Goal: Transaction & Acquisition: Book appointment/travel/reservation

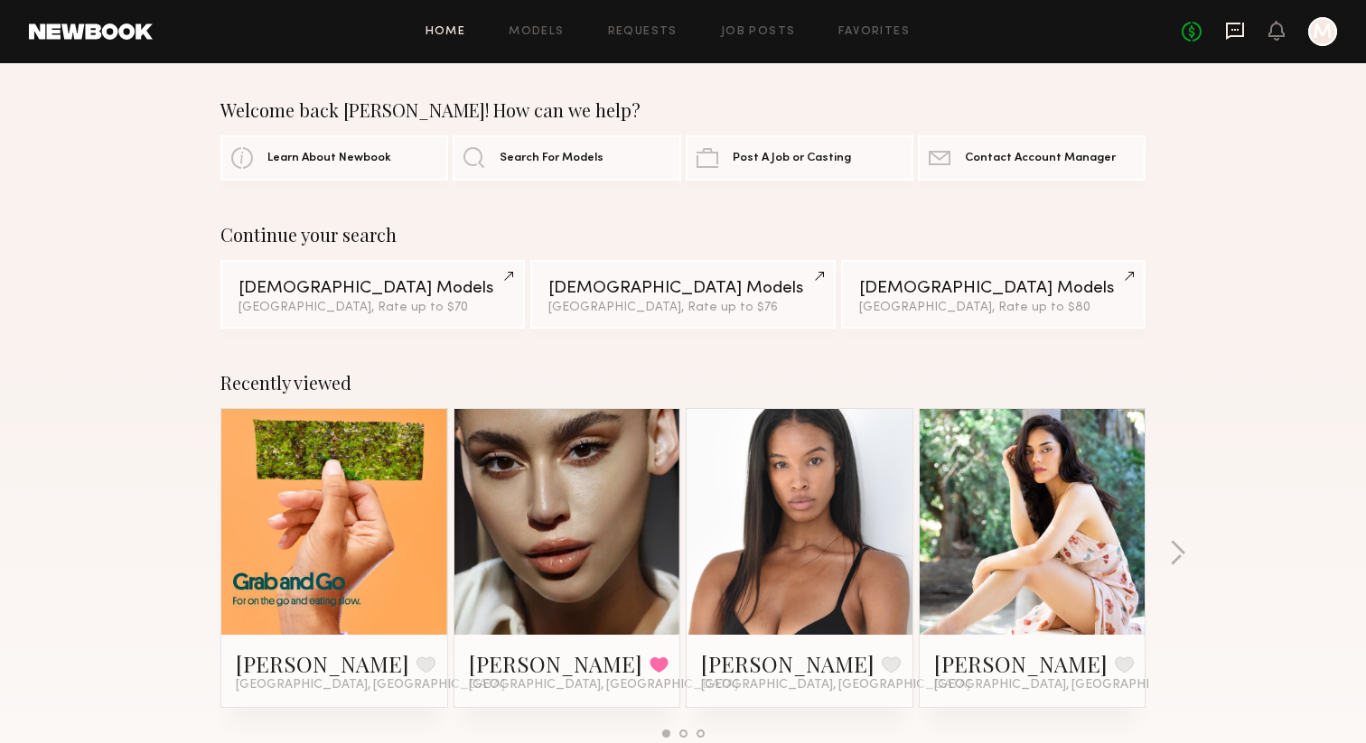
click at [1231, 25] on icon at bounding box center [1235, 31] width 20 height 20
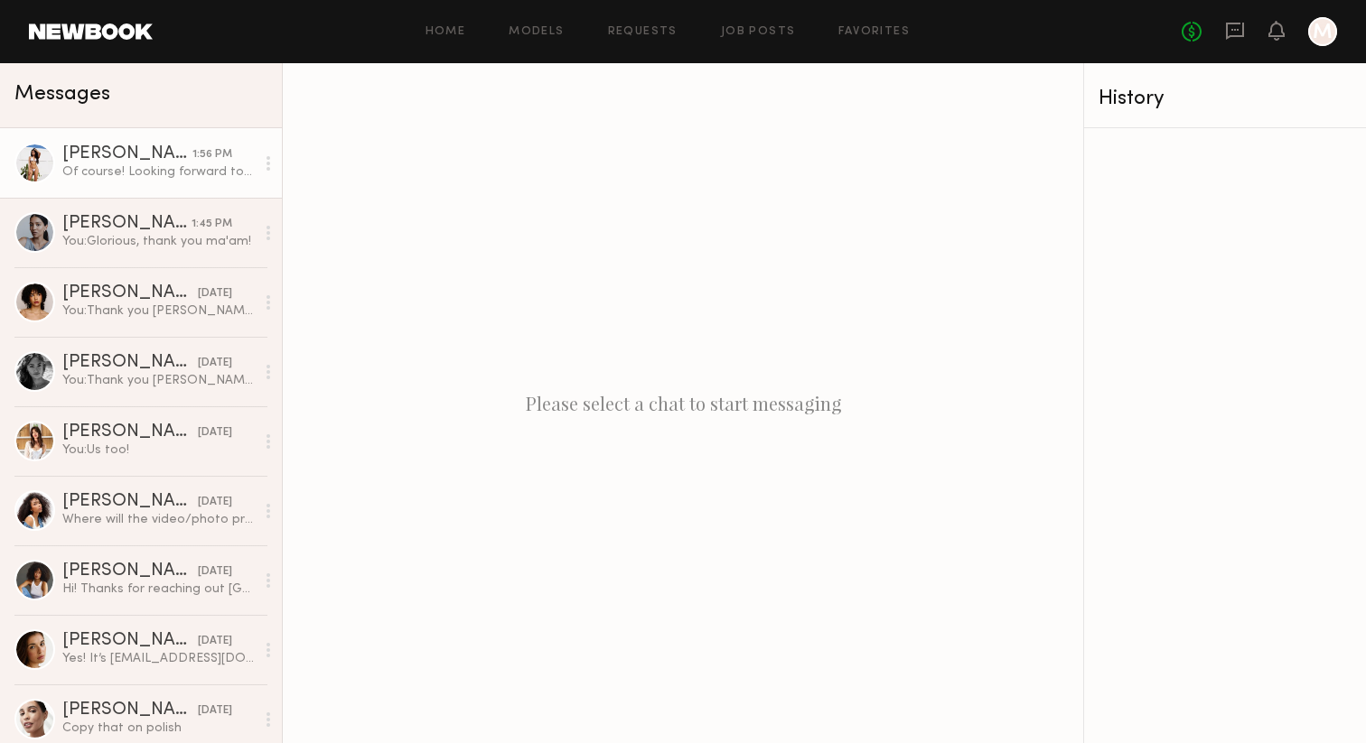
click at [119, 164] on div "Of course! Looking forward to hearing back!" at bounding box center [158, 172] width 192 height 17
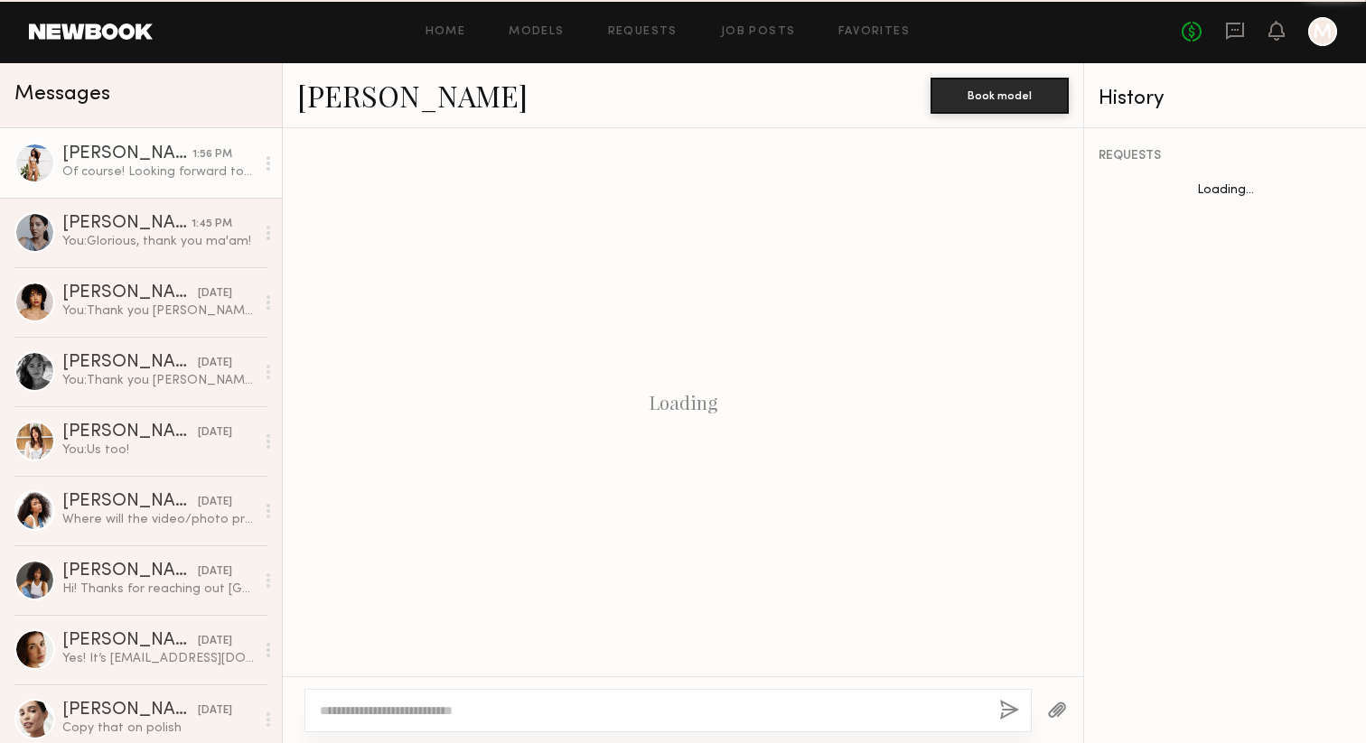
scroll to position [1198, 0]
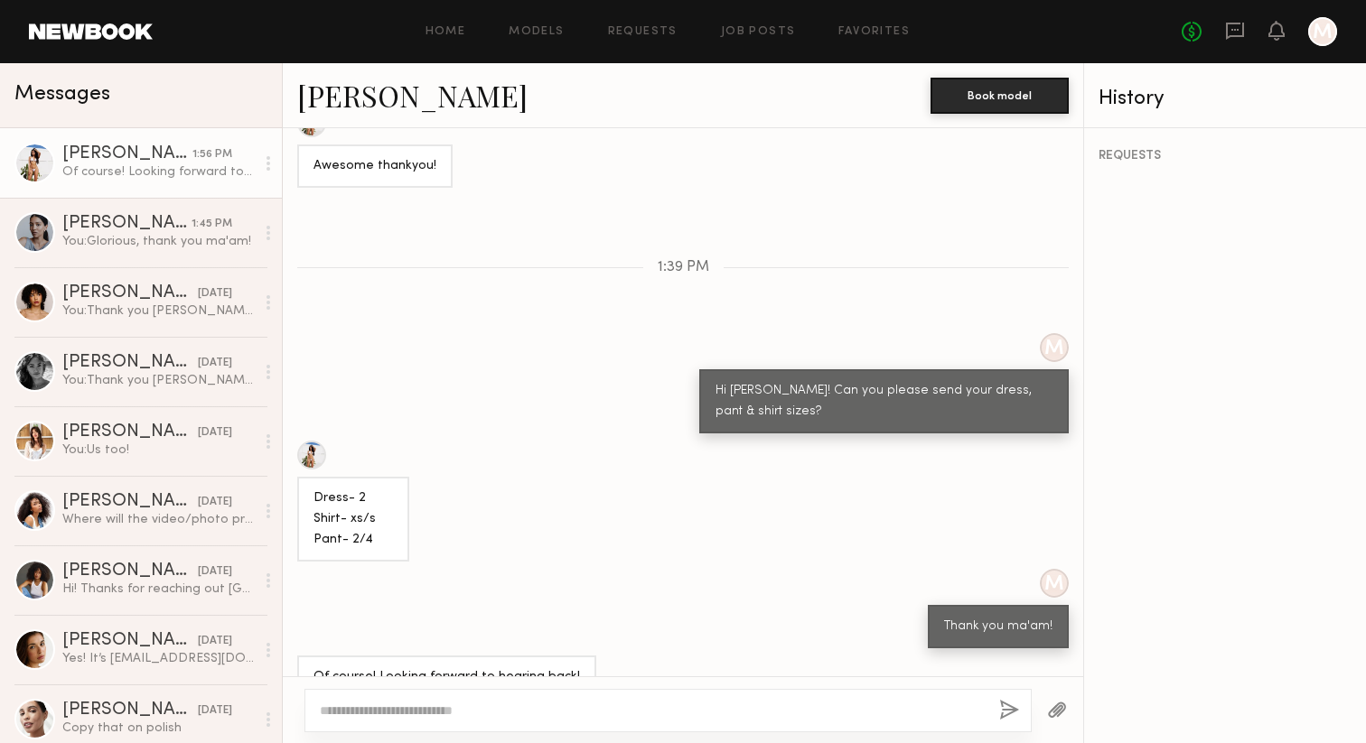
click at [398, 103] on link "Christina M." at bounding box center [412, 95] width 230 height 39
click at [94, 255] on link "Samiya G. 1:45 PM You: Glorious, thank you ma'am!" at bounding box center [141, 233] width 282 height 70
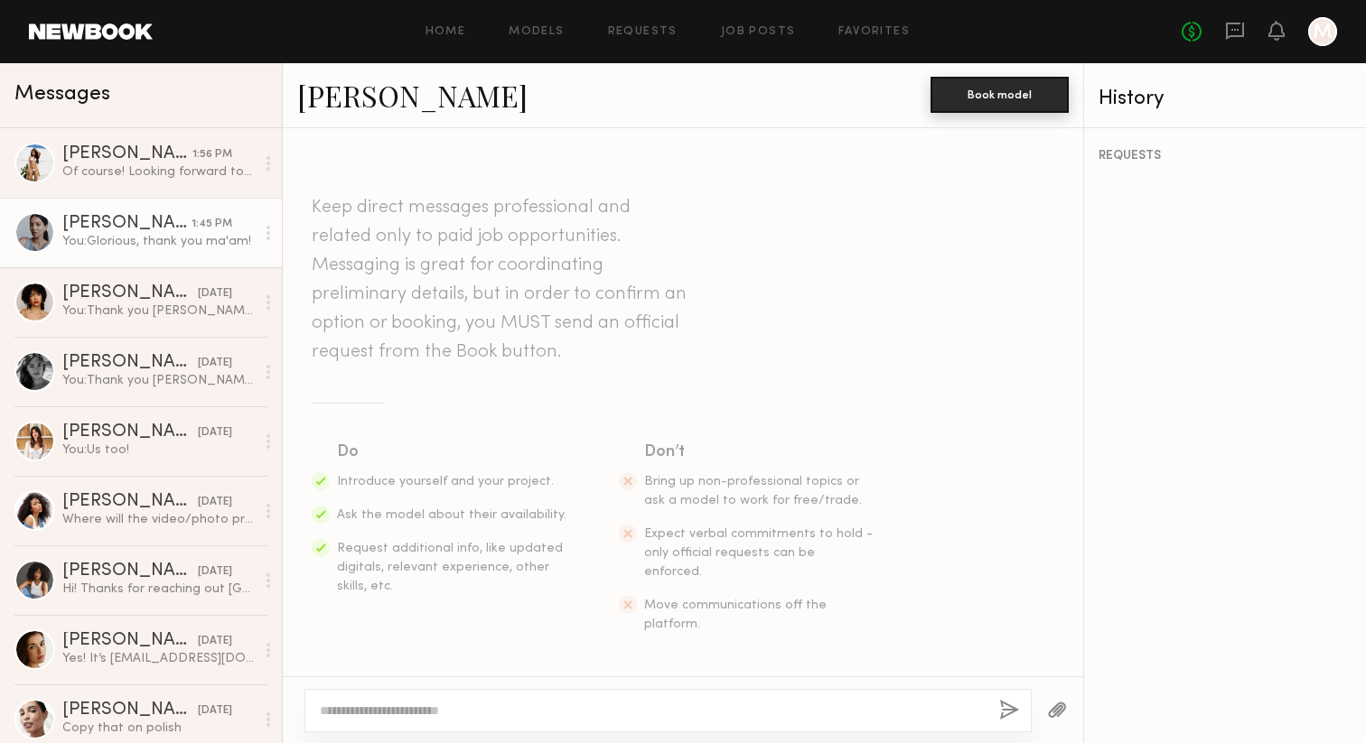
scroll to position [1388, 0]
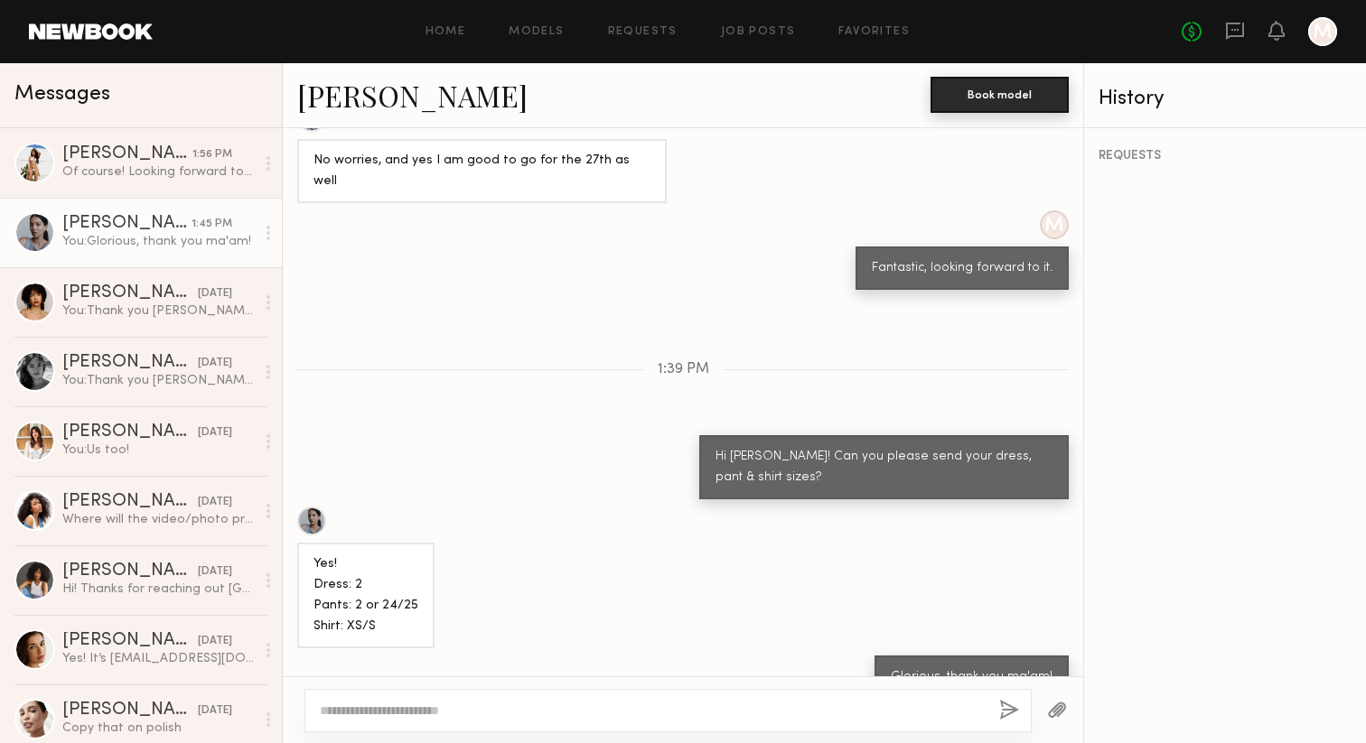
click at [977, 105] on button "Book model" at bounding box center [999, 95] width 138 height 36
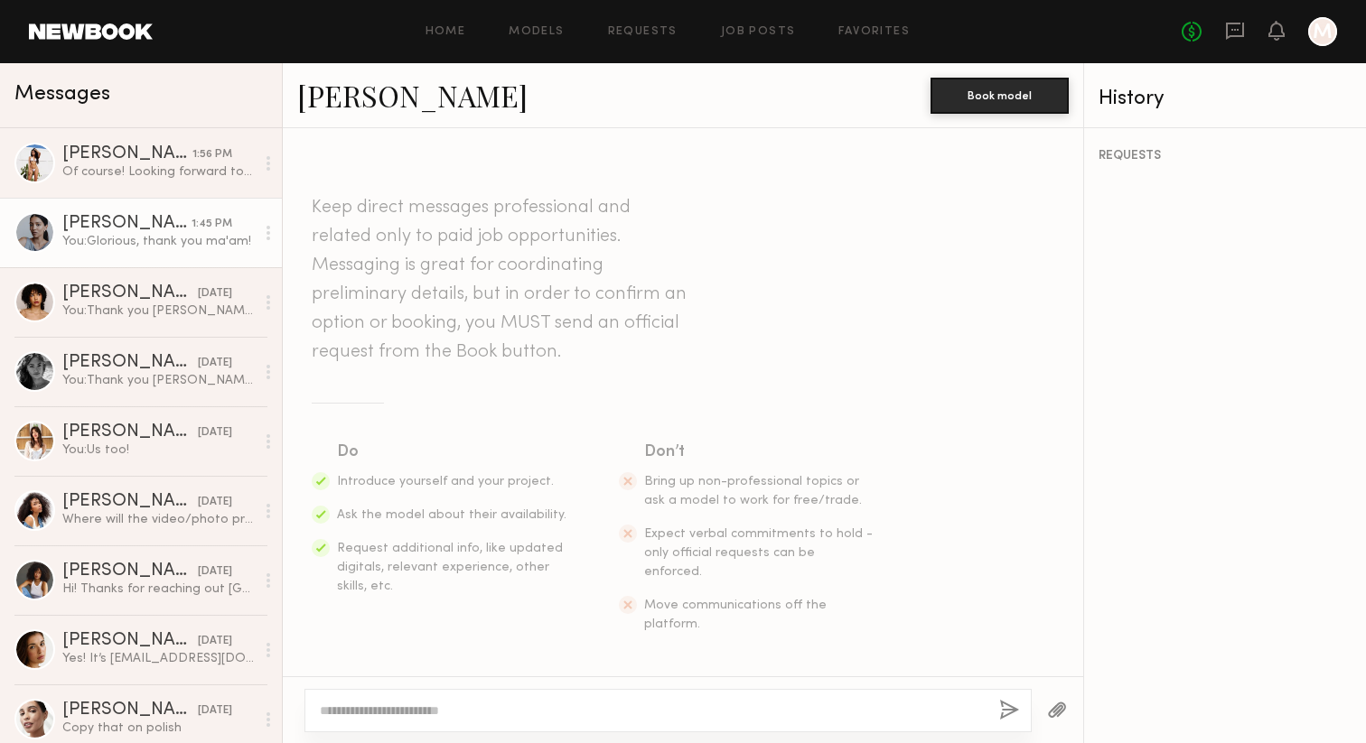
scroll to position [1388, 0]
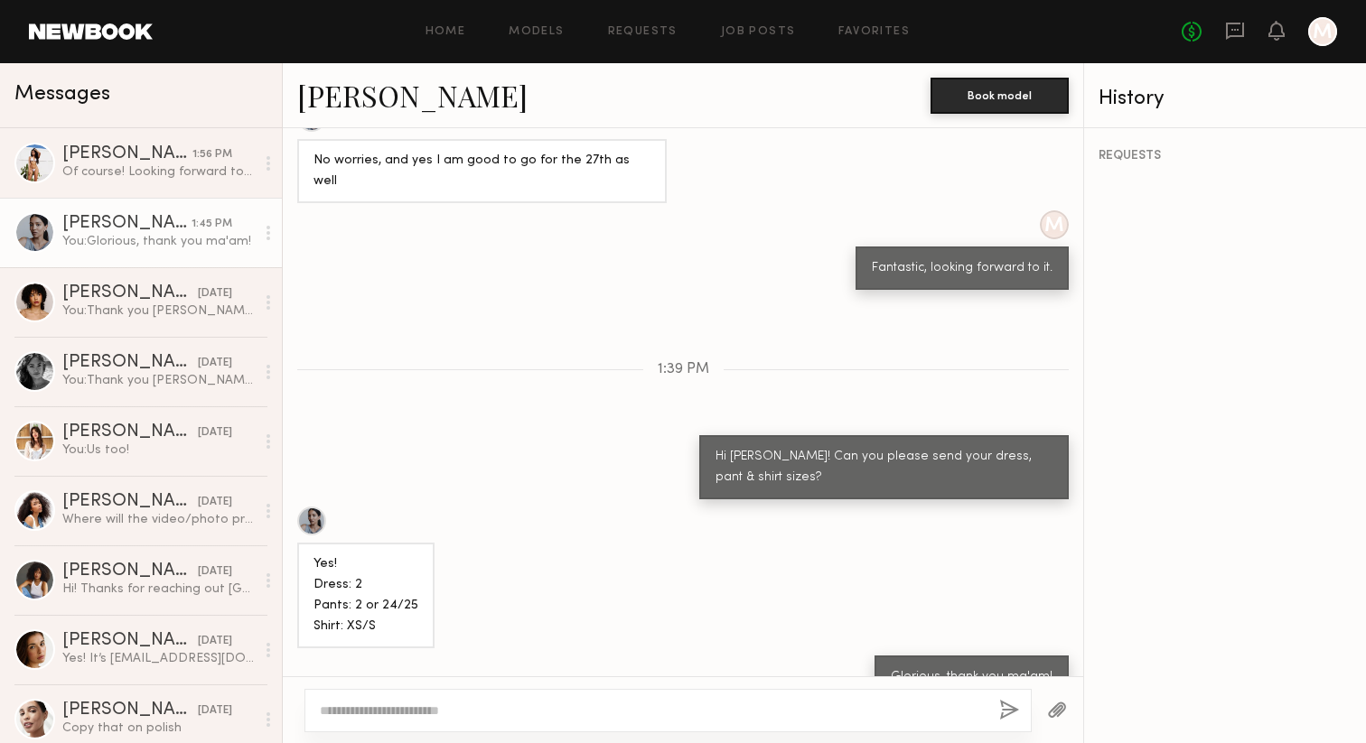
click at [364, 98] on link "Samiya G." at bounding box center [412, 95] width 230 height 39
click at [960, 83] on button "Book model" at bounding box center [999, 95] width 138 height 36
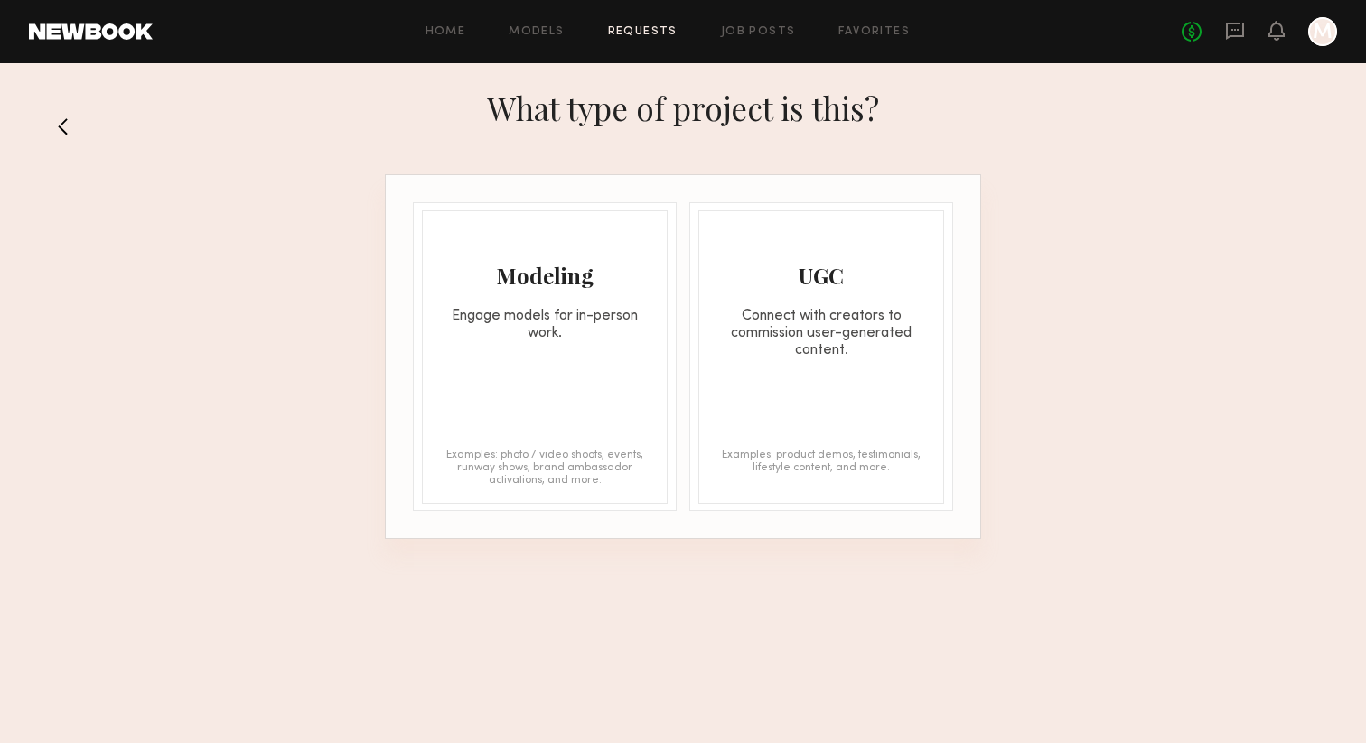
click at [482, 357] on div "Modeling Engage models for in-person work. Examples: photo / video shoots, even…" at bounding box center [545, 357] width 246 height 294
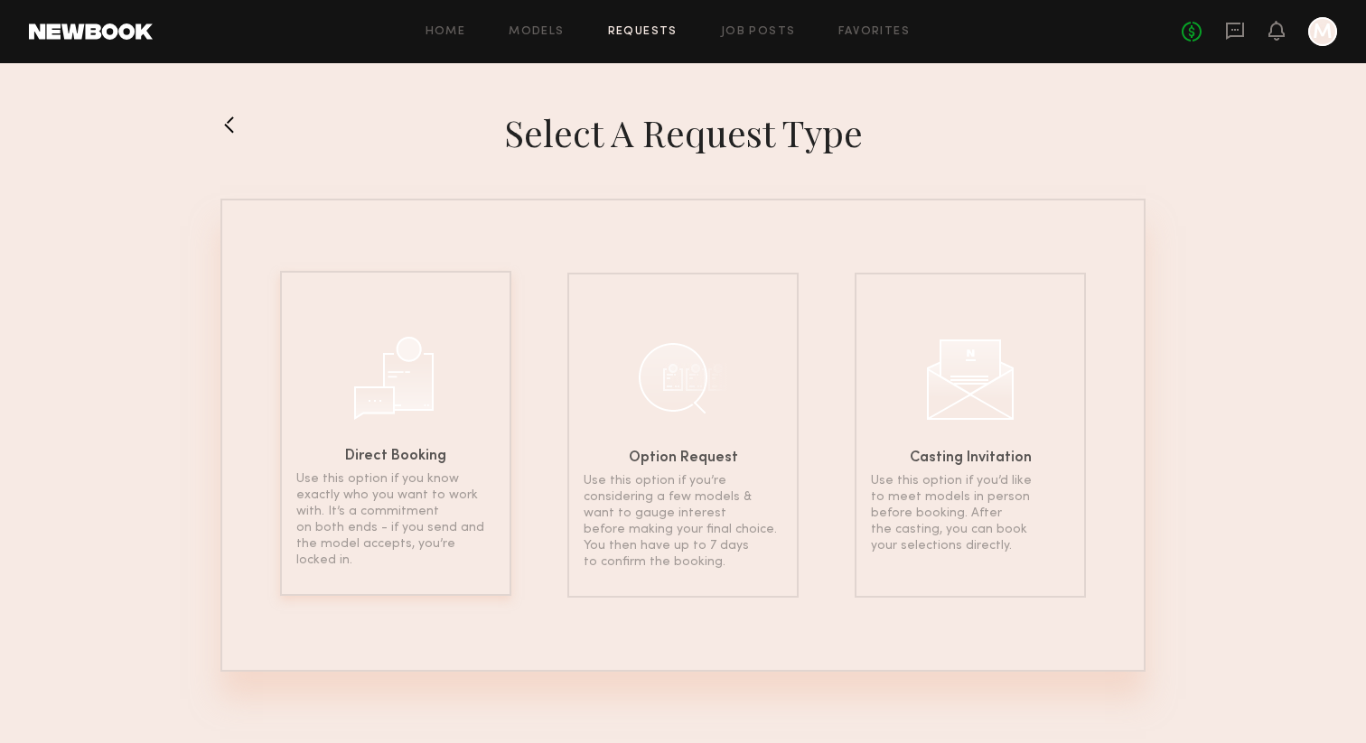
click at [439, 341] on div at bounding box center [396, 376] width 90 height 90
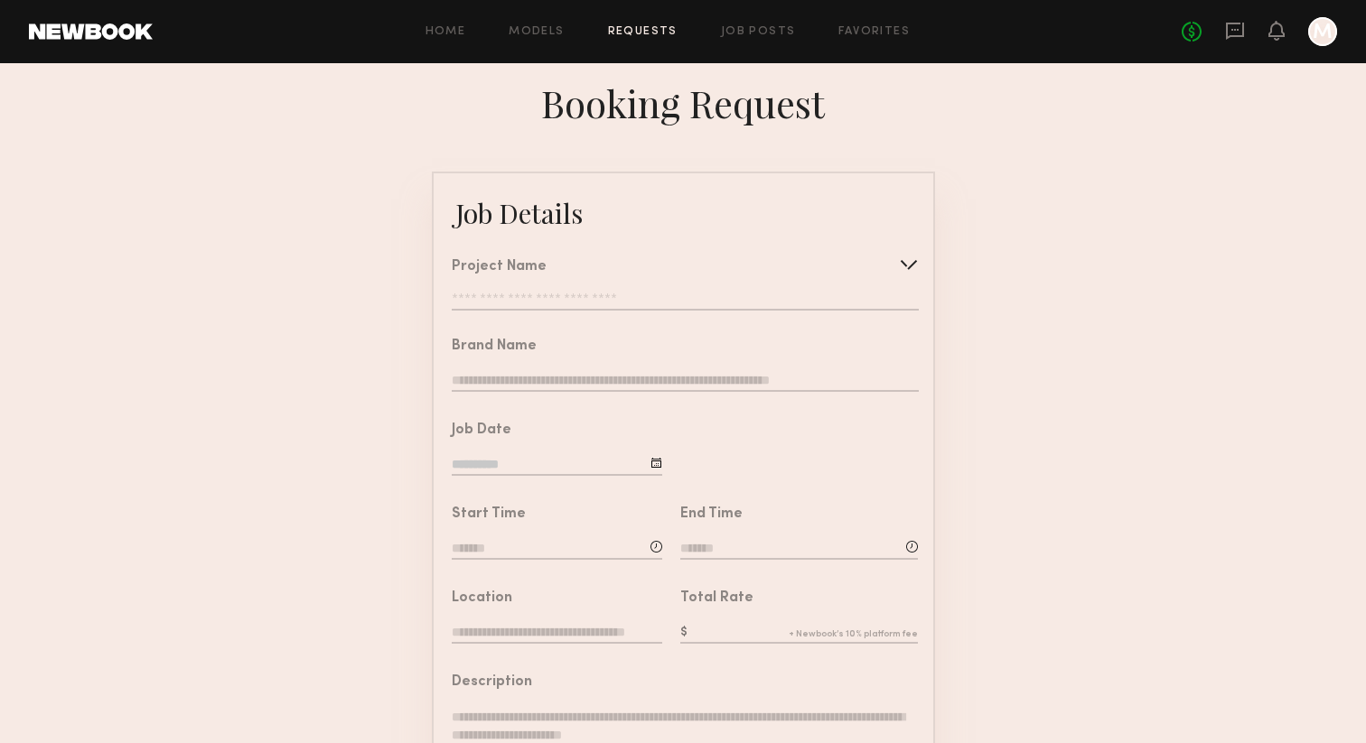
click at [896, 262] on div at bounding box center [908, 264] width 29 height 29
click at [1089, 285] on form "Job Details Project Name Create Use recent modeling project Fall '25 Collection…" at bounding box center [683, 675] width 1366 height 1006
click at [439, 23] on div "Home Models Requests Job Posts Favorites Sign Out No fees up to $5,000 M" at bounding box center [745, 31] width 1184 height 29
click at [1310, 17] on icon "M" at bounding box center [1322, 31] width 29 height 29
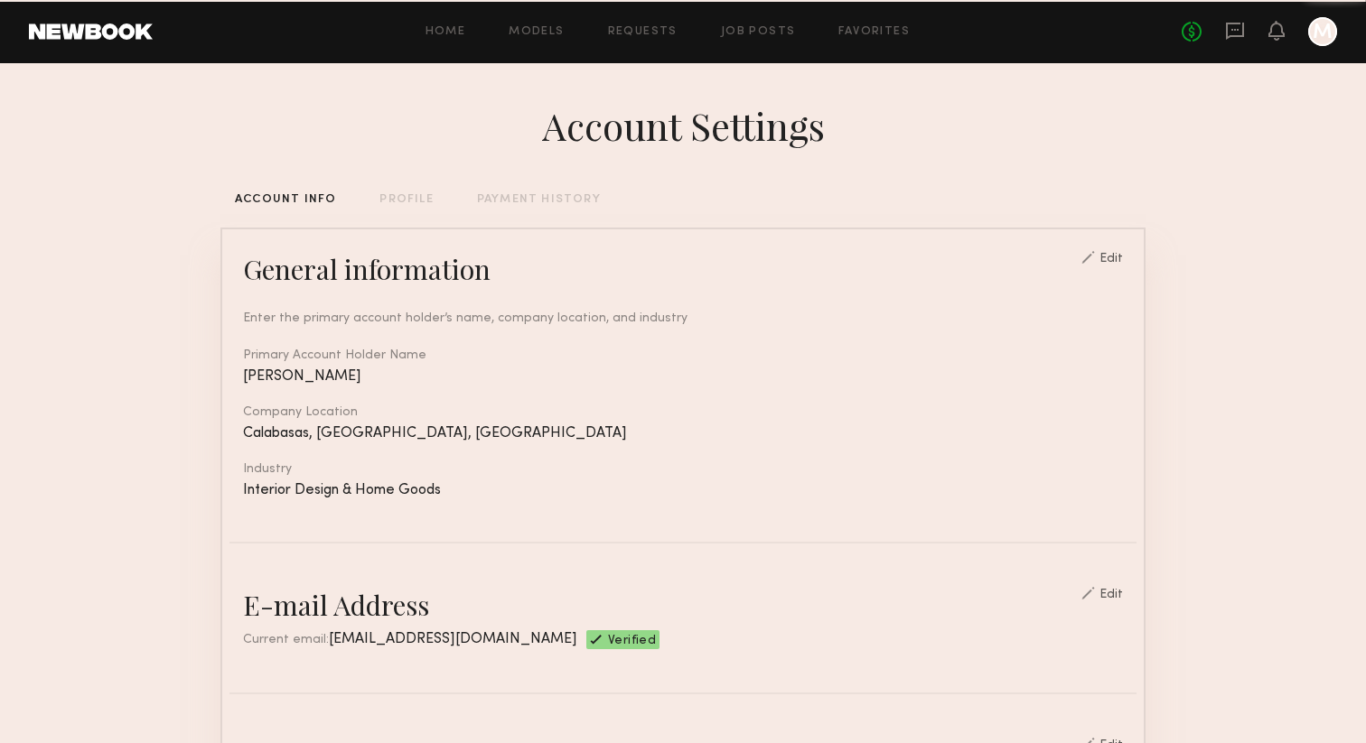
click at [1310, 30] on div at bounding box center [1322, 31] width 29 height 29
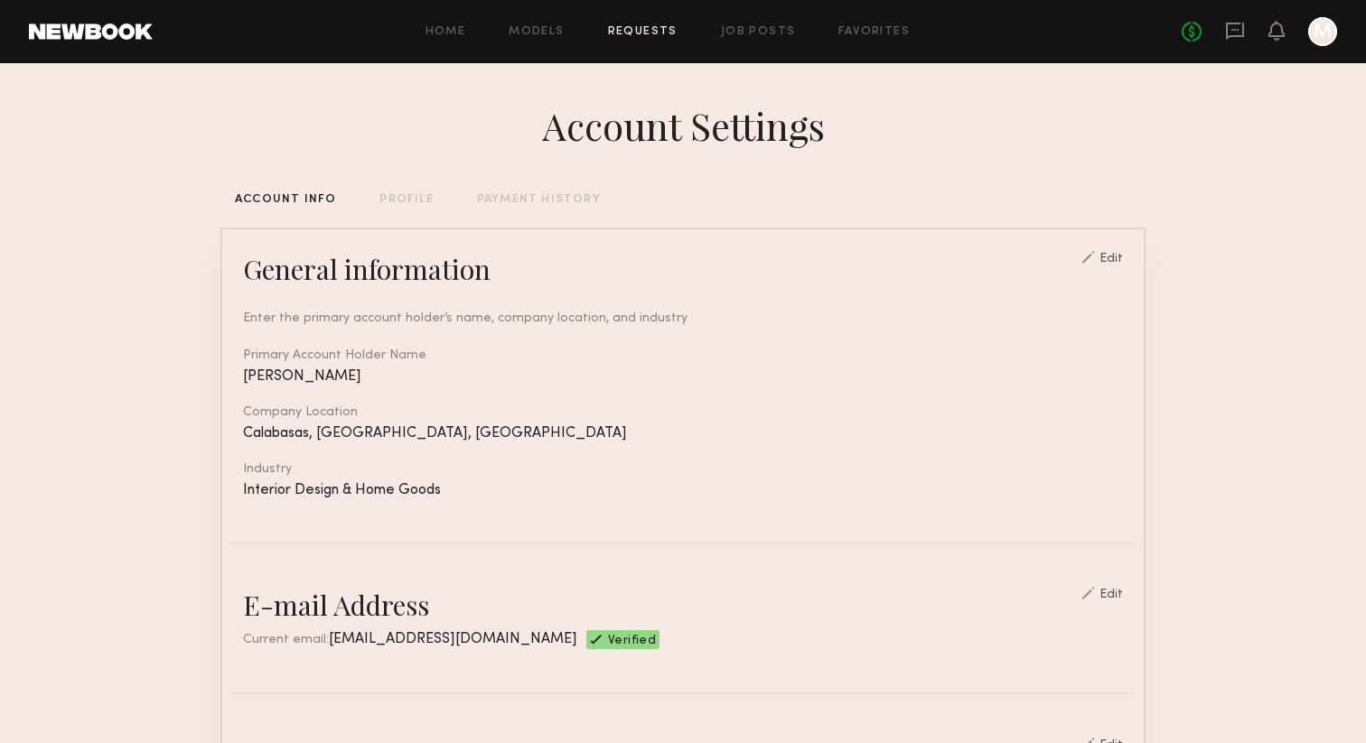
click at [640, 34] on link "Requests" at bounding box center [643, 32] width 70 height 12
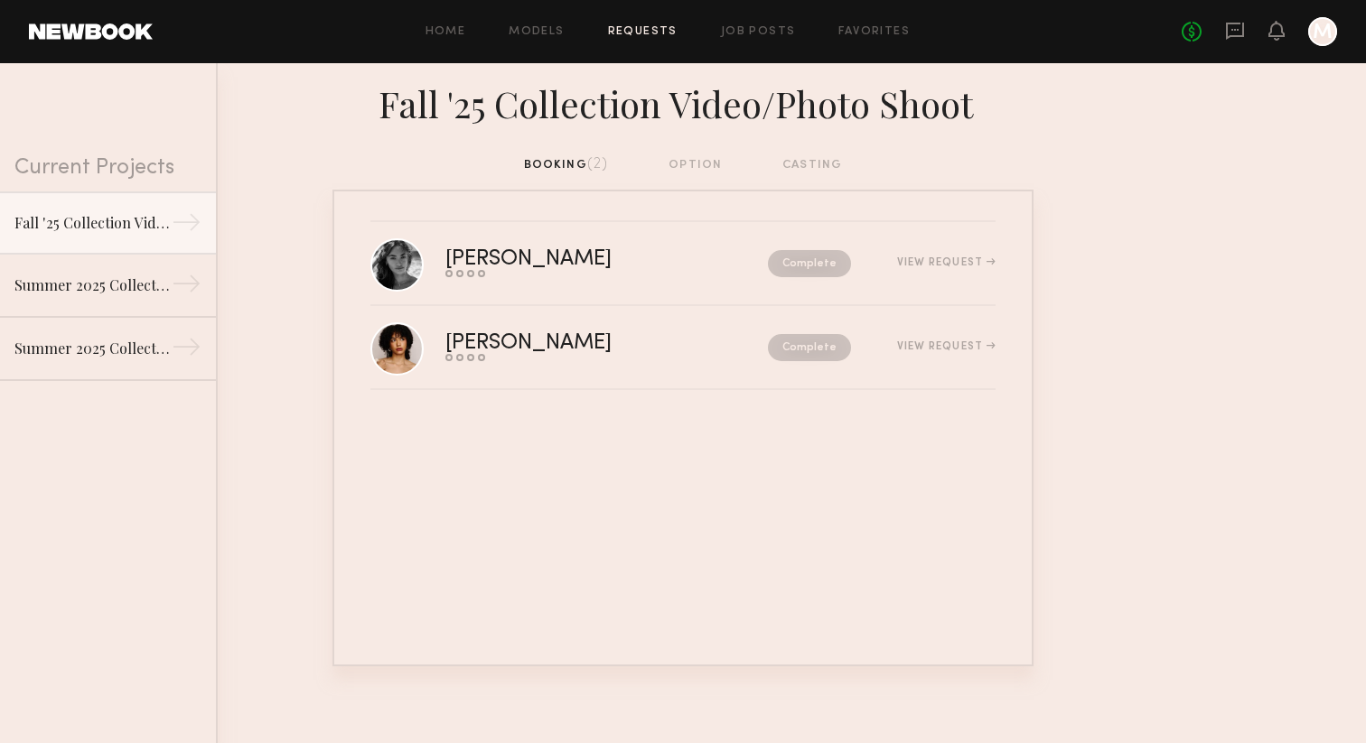
click at [108, 481] on div "Current Projects Fall '25 Collection Video/Photo Shoot → Summer 2025 Collection…" at bounding box center [108, 403] width 216 height 680
click at [934, 261] on div "View Request" at bounding box center [946, 262] width 98 height 11
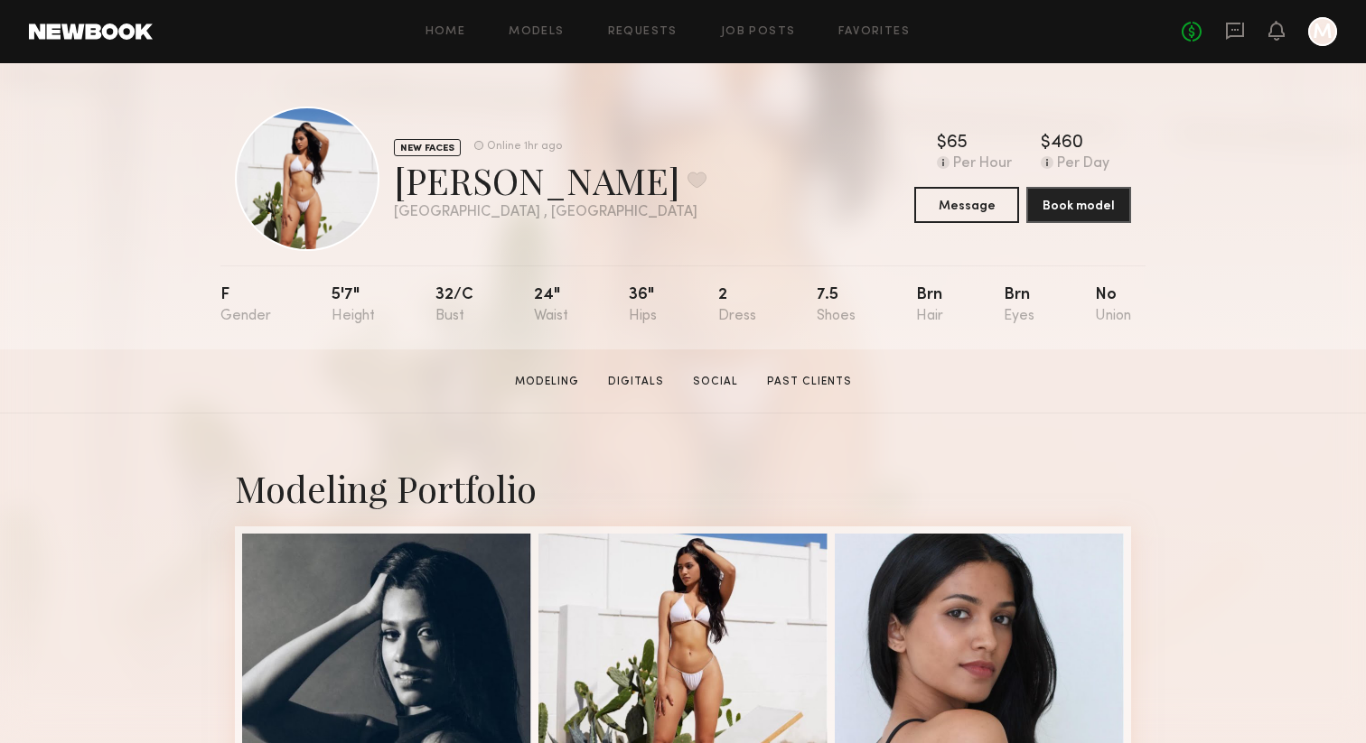
click at [1191, 312] on div "NEW FACES Online 1hr ago Christina M. Favorite Los Angeles , CA Online 1hr ago …" at bounding box center [683, 206] width 1366 height 286
click at [970, 210] on button "Message" at bounding box center [966, 204] width 105 height 36
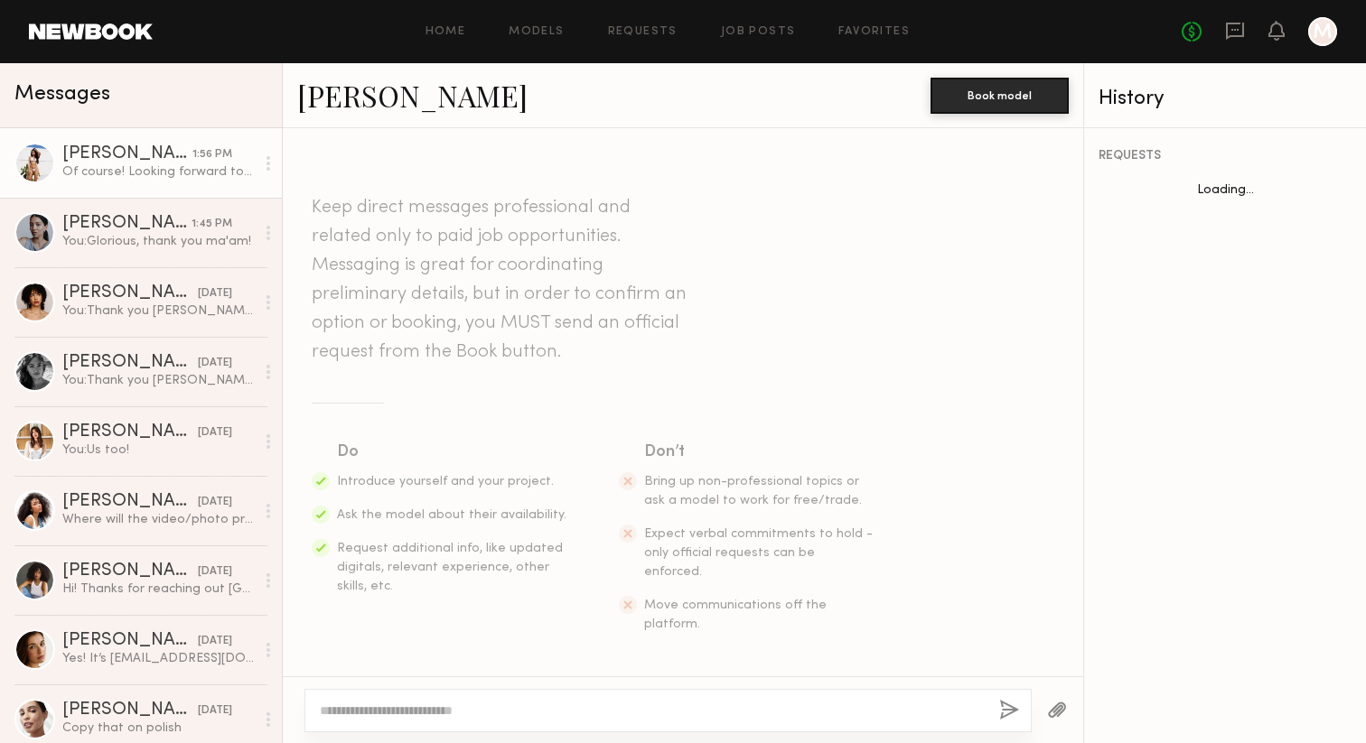
scroll to position [1198, 0]
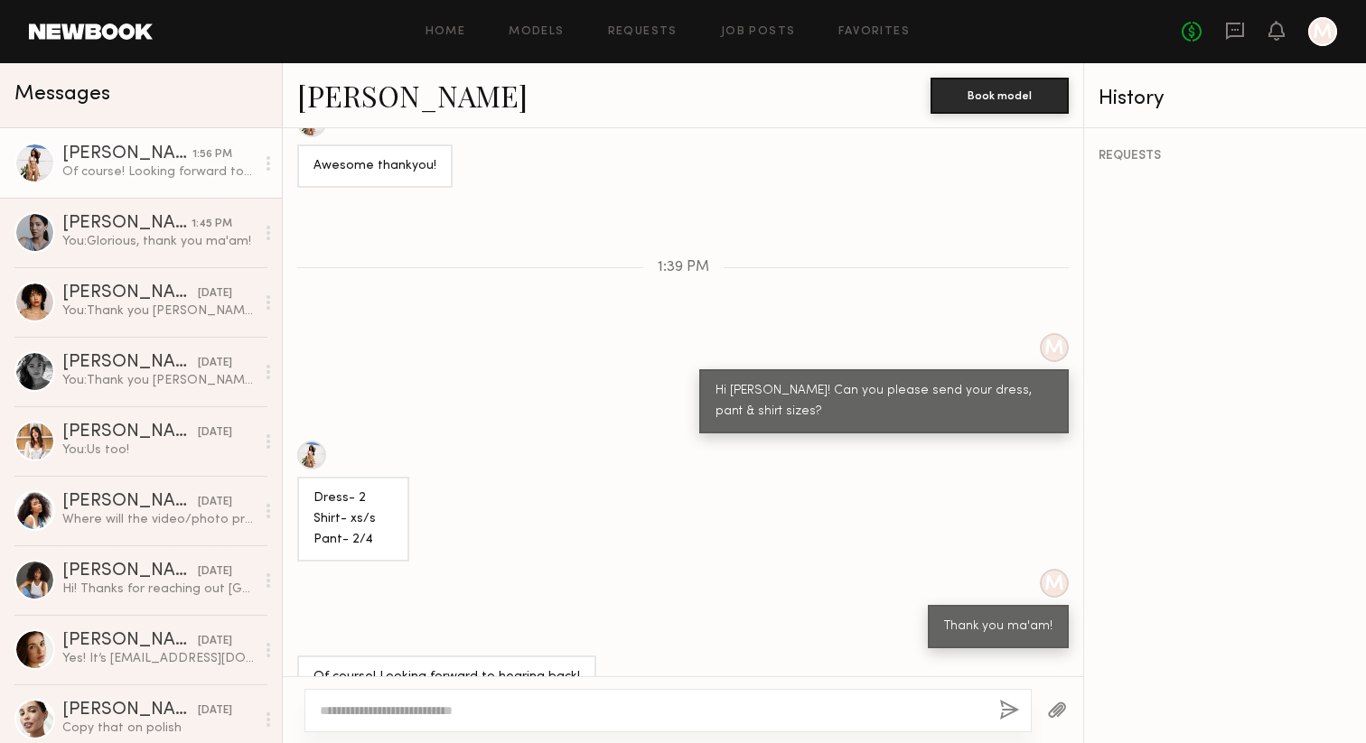
click at [509, 701] on div at bounding box center [667, 710] width 727 height 43
click at [494, 706] on textarea at bounding box center [652, 711] width 665 height 18
drag, startPoint x: 795, startPoint y: 709, endPoint x: 870, endPoint y: 709, distance: 75.0
click at [865, 709] on textarea "**********" at bounding box center [652, 711] width 665 height 18
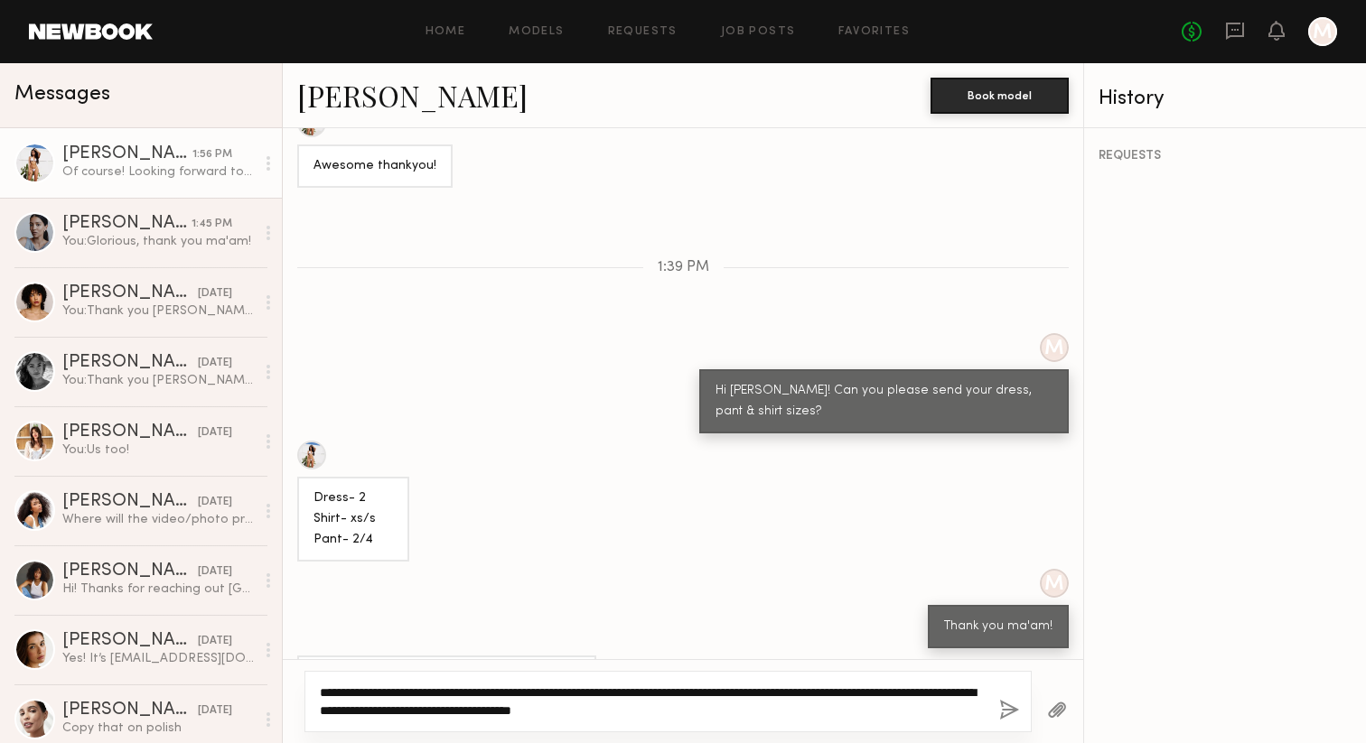
type textarea "**********"
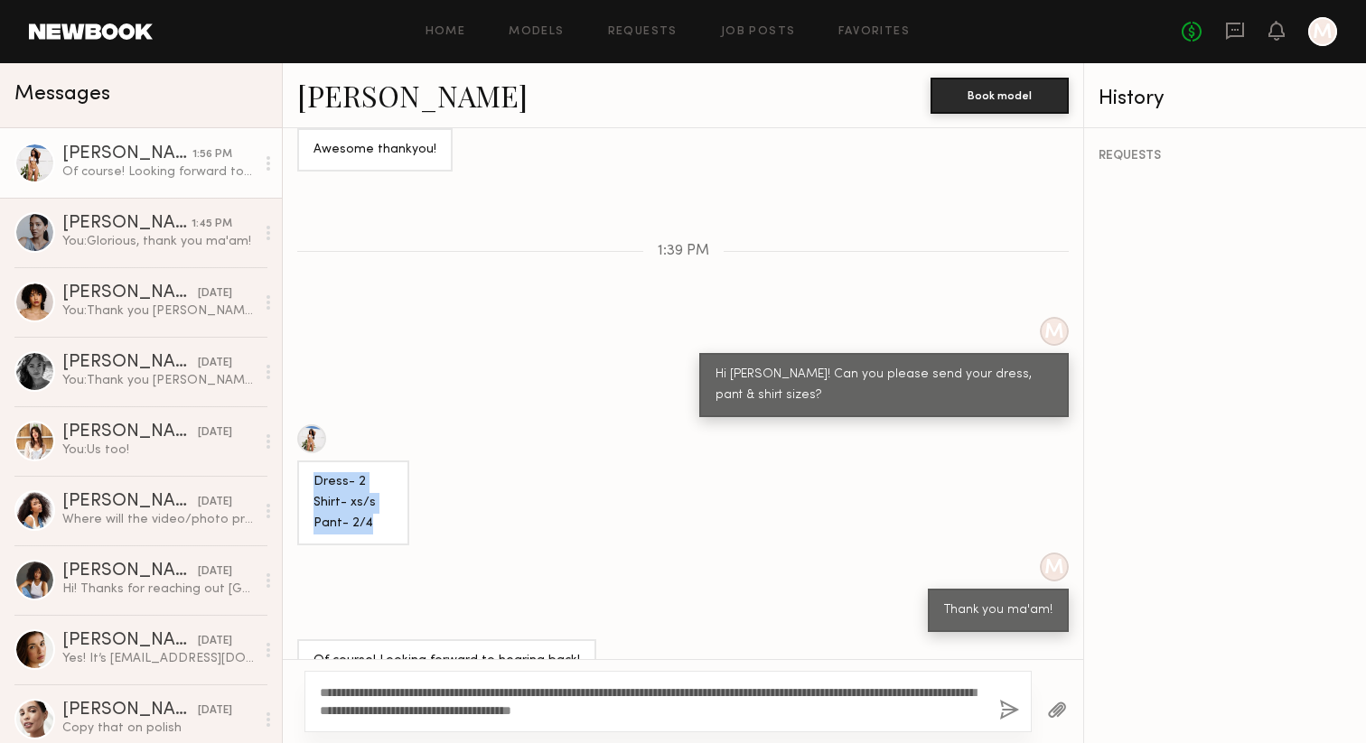
drag, startPoint x: 372, startPoint y: 485, endPoint x: 309, endPoint y: 453, distance: 71.1
click at [309, 461] on div "Dress- 2 Shirt- xs/s Pant- 2/4" at bounding box center [353, 503] width 112 height 85
copy div "Dress- 2 Shirt- xs/s Pant- 2/4"
click at [115, 234] on div "You: Glorious, thank you ma'am!" at bounding box center [158, 241] width 192 height 17
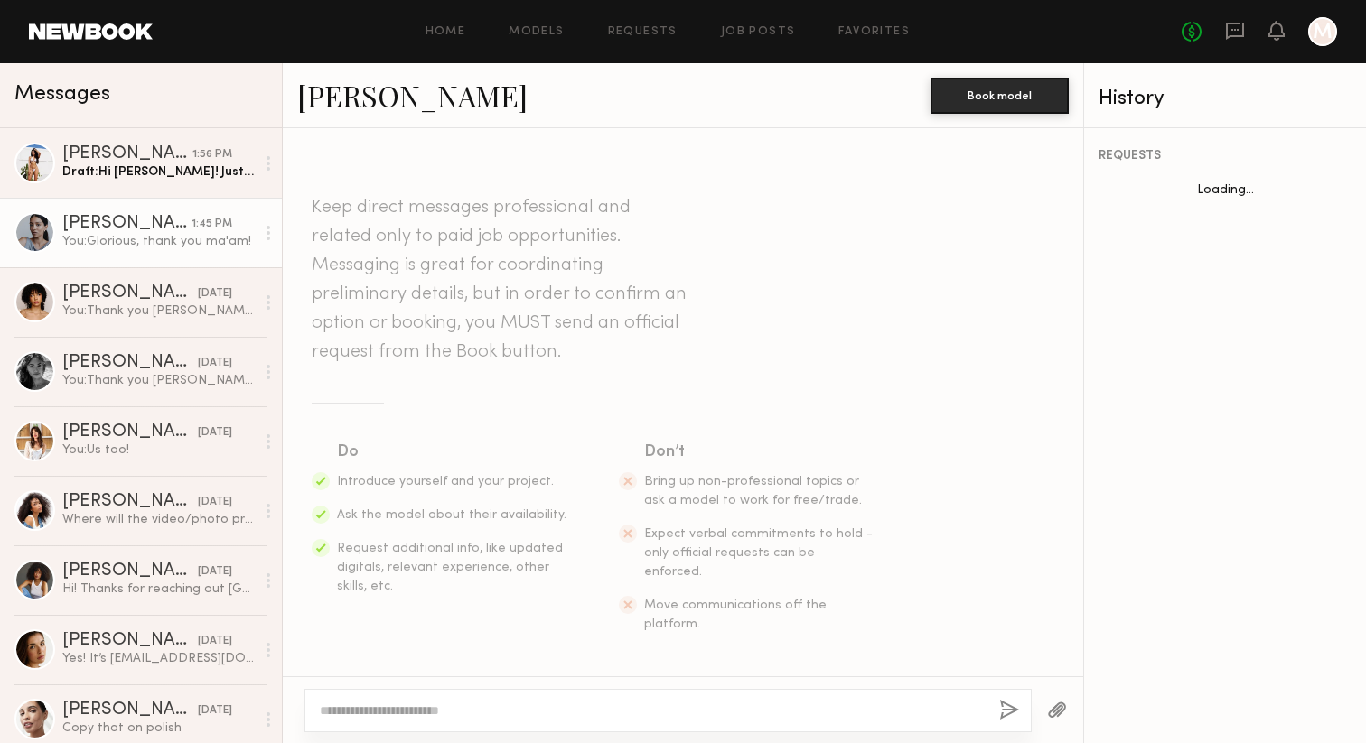
scroll to position [1388, 0]
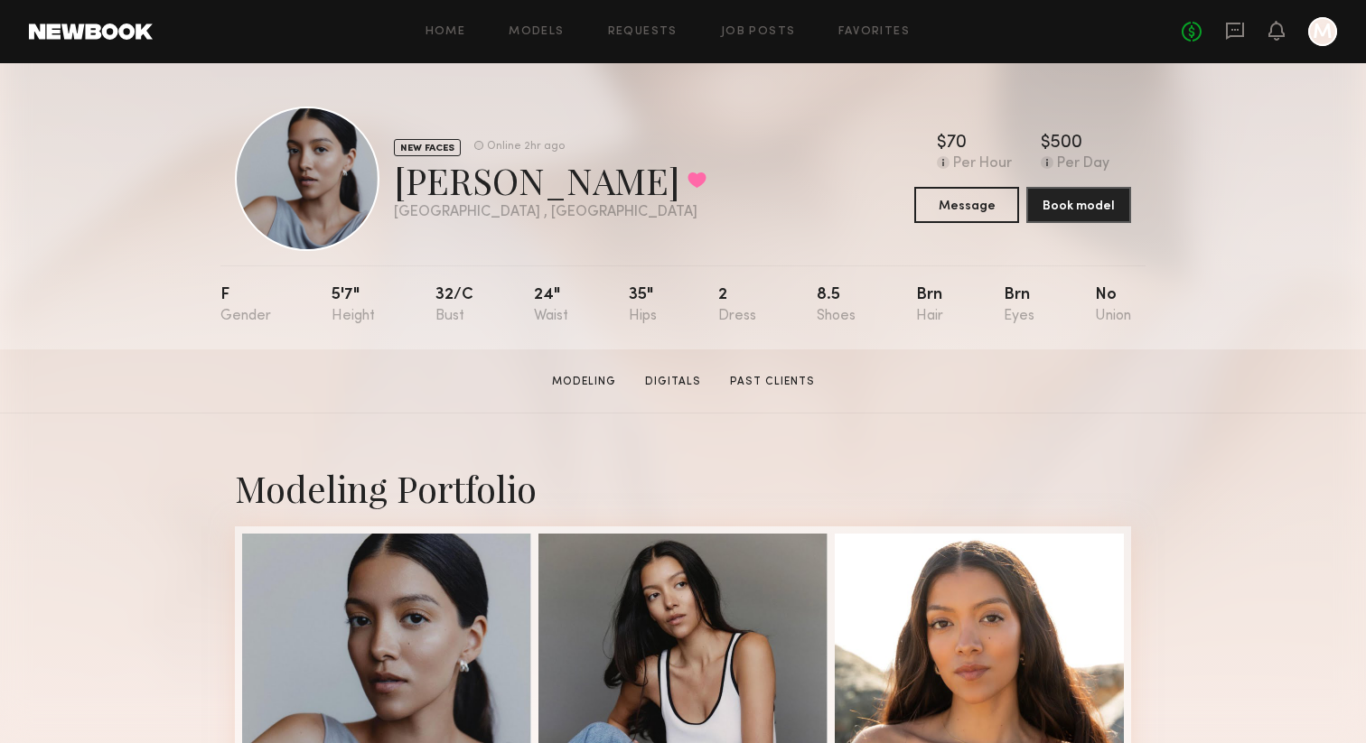
click at [1165, 149] on div "NEW FACES Online 2hr ago [PERSON_NAME] Favorited [GEOGRAPHIC_DATA] , [GEOGRAPHI…" at bounding box center [683, 206] width 1366 height 286
click at [1229, 232] on div "NEW FACES Online 2hr ago [PERSON_NAME] Favorited [GEOGRAPHIC_DATA] , [GEOGRAPHI…" at bounding box center [683, 206] width 1366 height 286
click at [685, 160] on div "NEW FACES Online 2hr ago [PERSON_NAME] Favorited [GEOGRAPHIC_DATA] , [GEOGRAPHI…" at bounding box center [683, 179] width 896 height 145
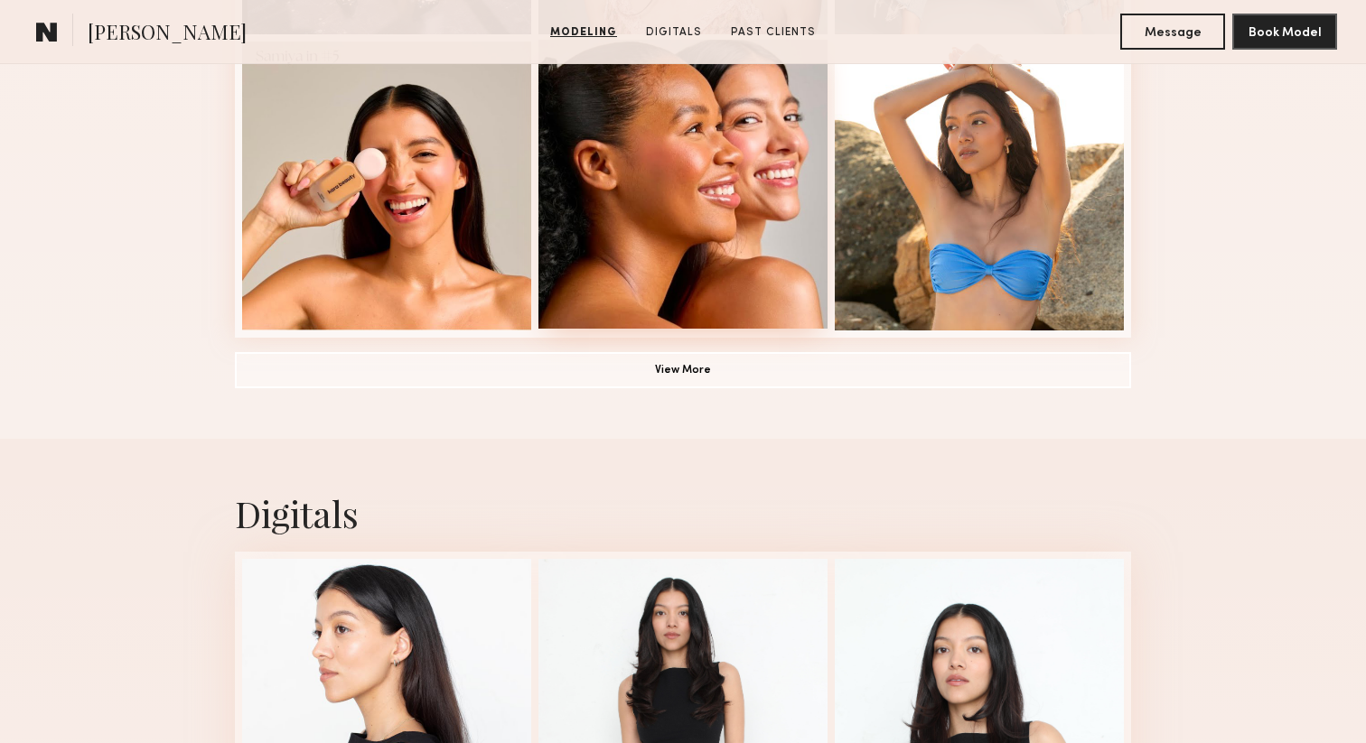
scroll to position [1403, 0]
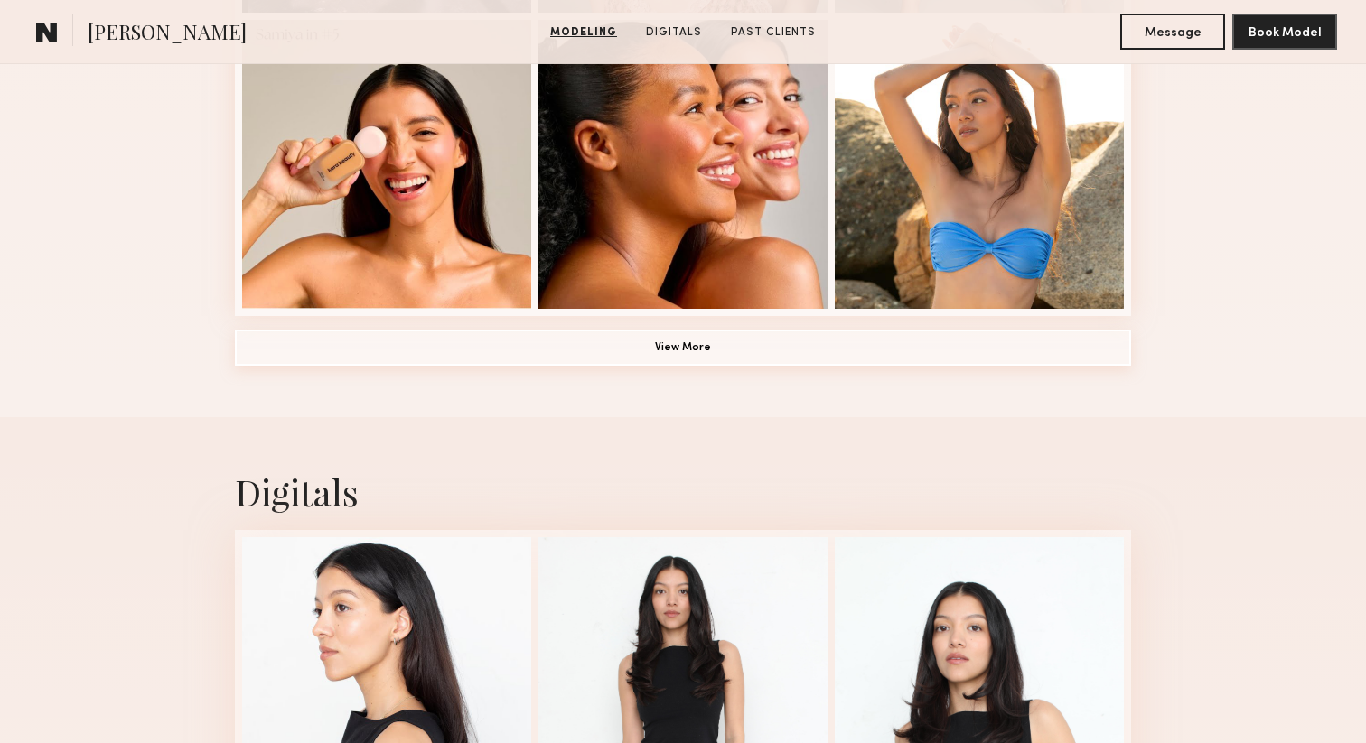
click at [729, 357] on button "View More" at bounding box center [683, 348] width 896 height 36
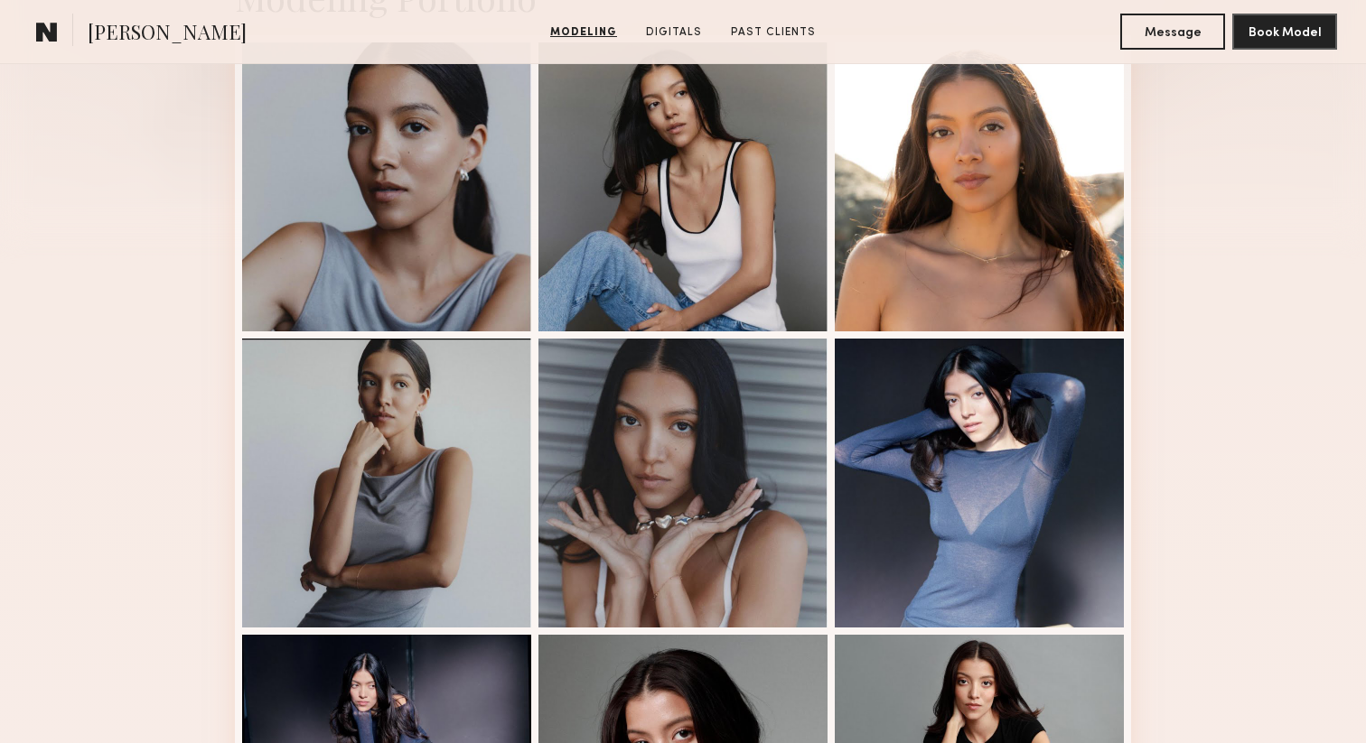
scroll to position [0, 0]
